Goal: Task Accomplishment & Management: Use online tool/utility

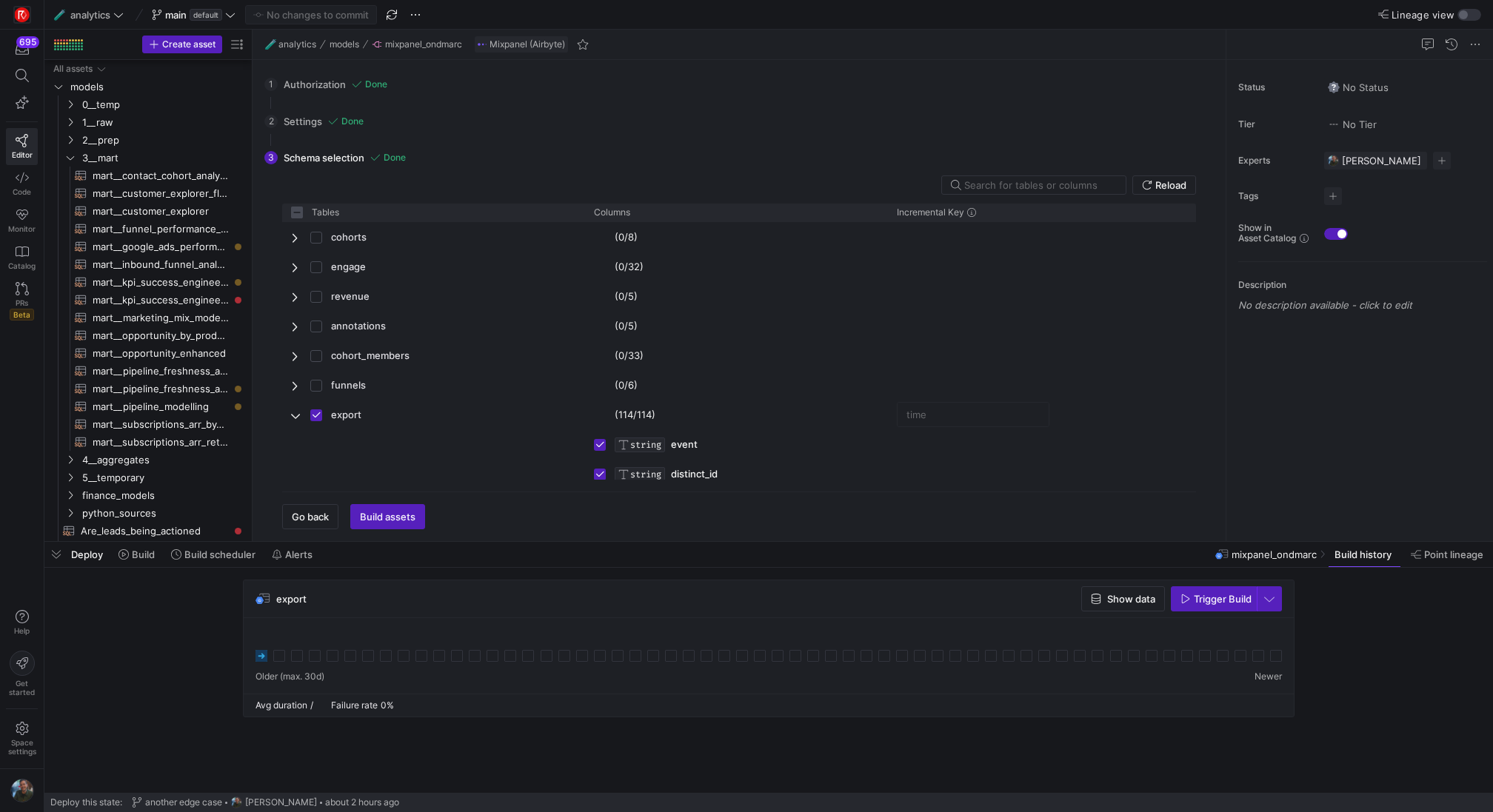
scroll to position [877, 0]
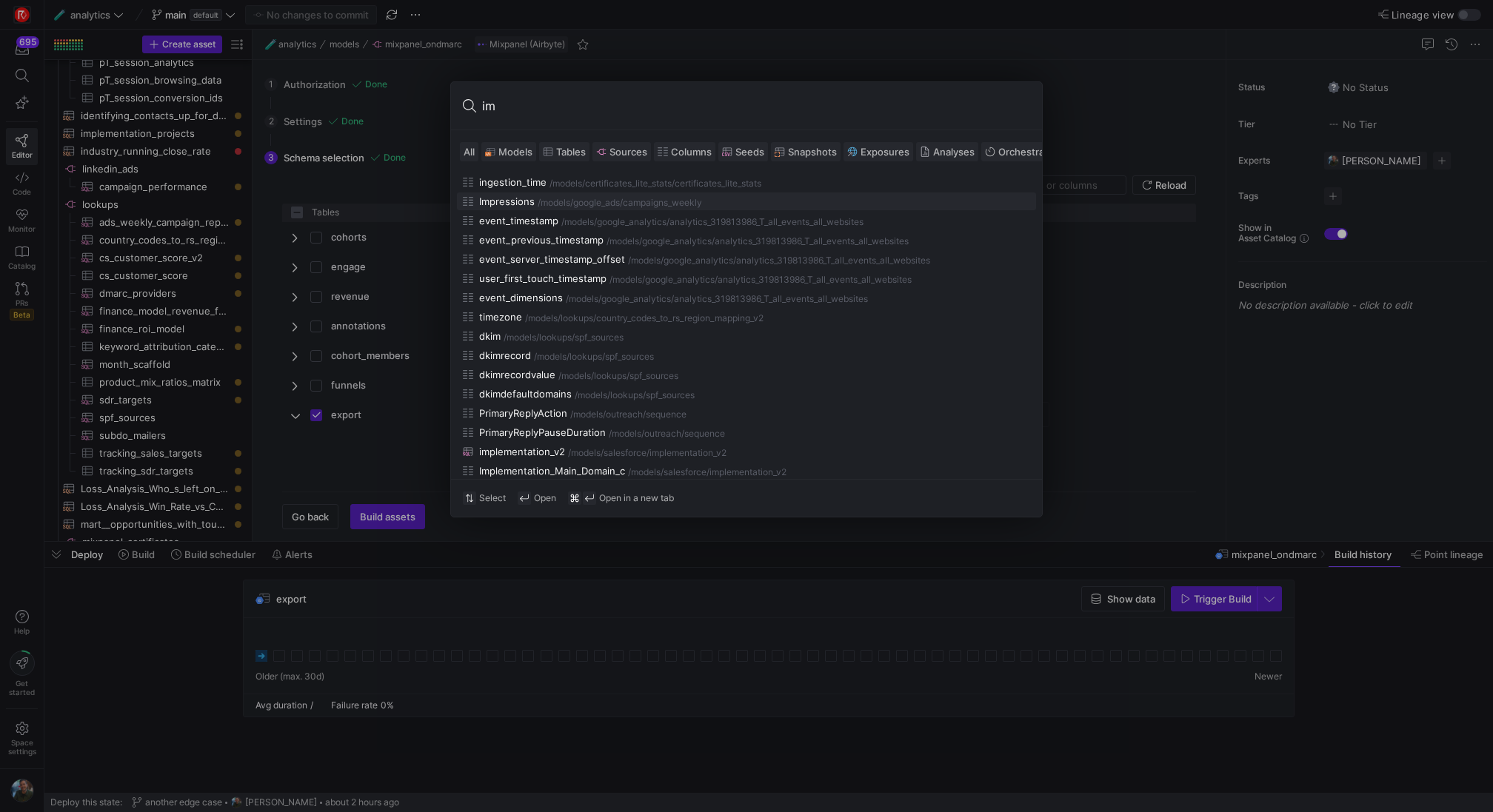
type input "i"
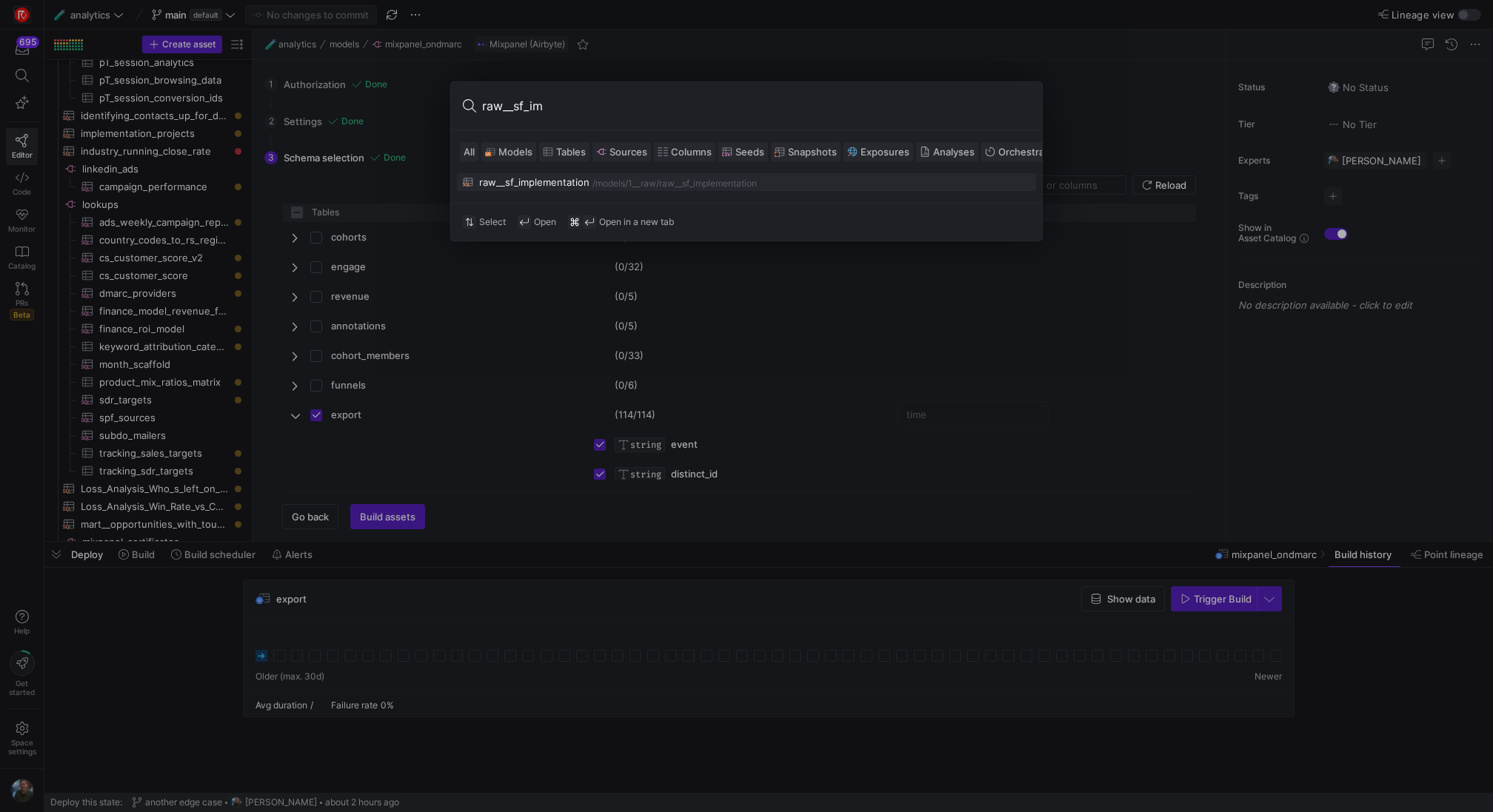
type input "raw__sf_im"
click at [516, 182] on div "raw__sf_implementation" at bounding box center [534, 182] width 111 height 12
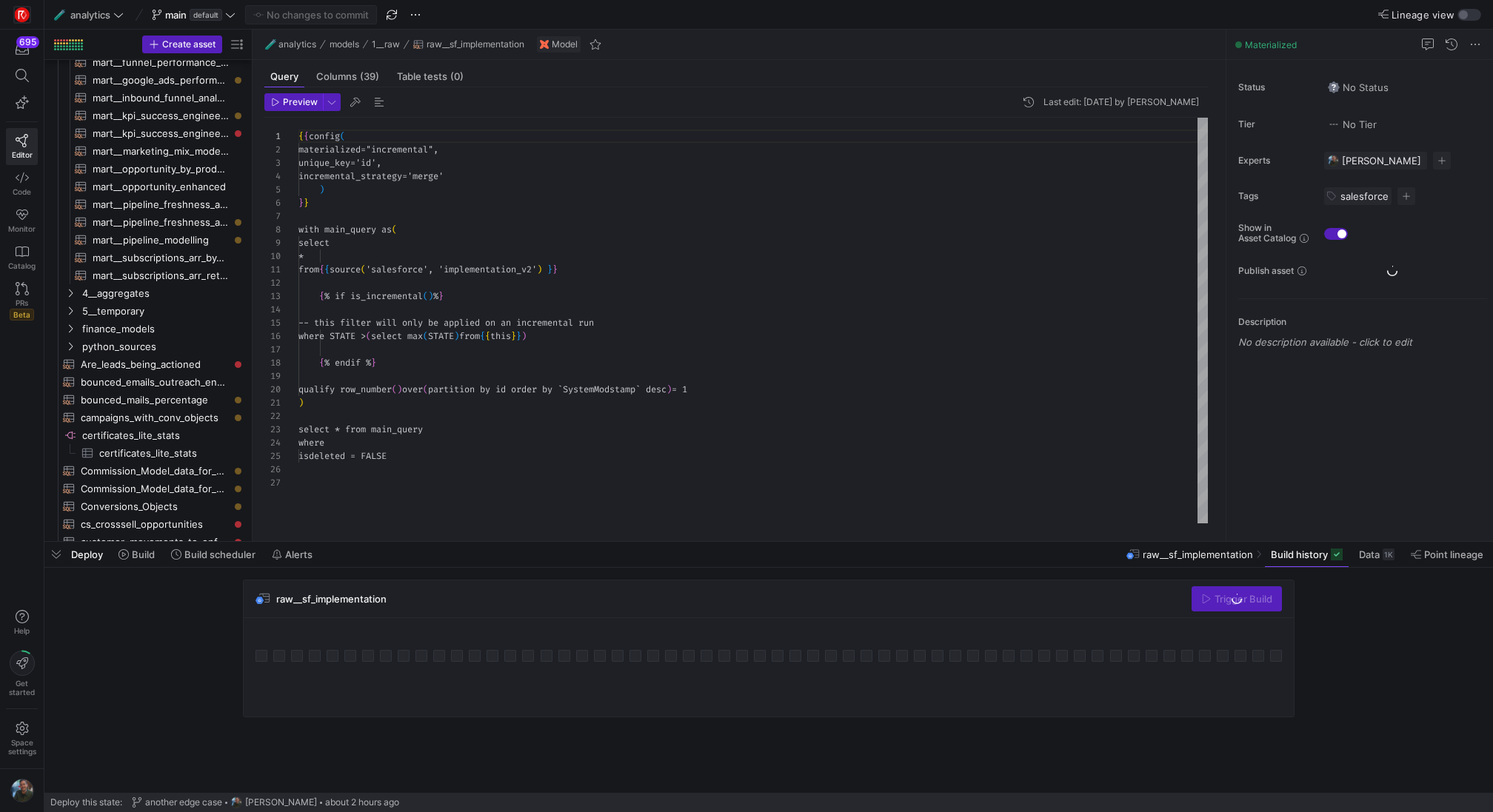
scroll to position [408, 0]
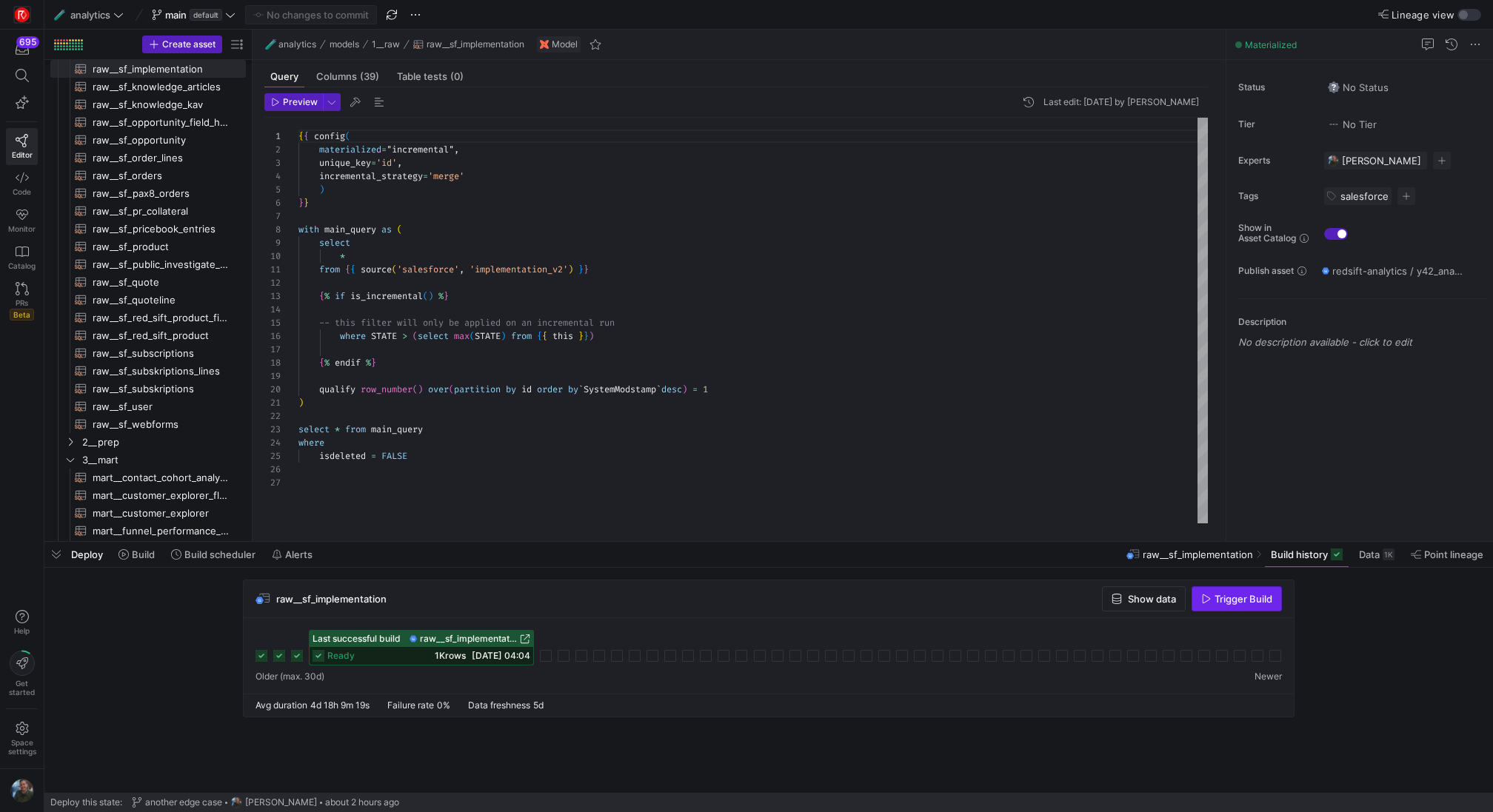
click at [1242, 593] on span "Trigger Build" at bounding box center [1243, 599] width 58 height 12
